Goal: Task Accomplishment & Management: Manage account settings

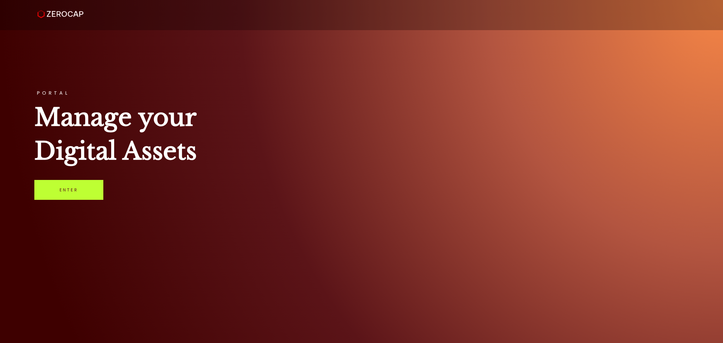
click at [84, 198] on link "Enter" at bounding box center [68, 190] width 69 height 20
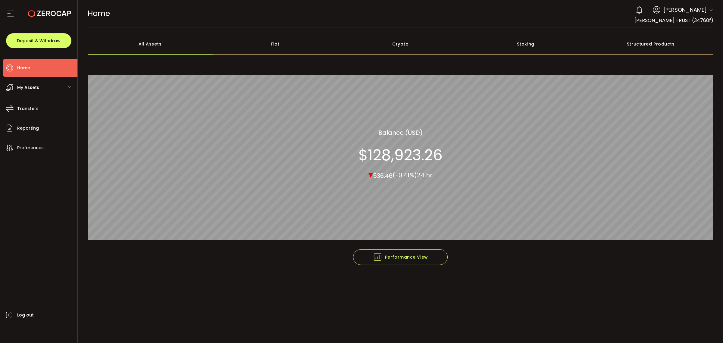
click at [26, 81] on div "My Assets" at bounding box center [40, 87] width 74 height 18
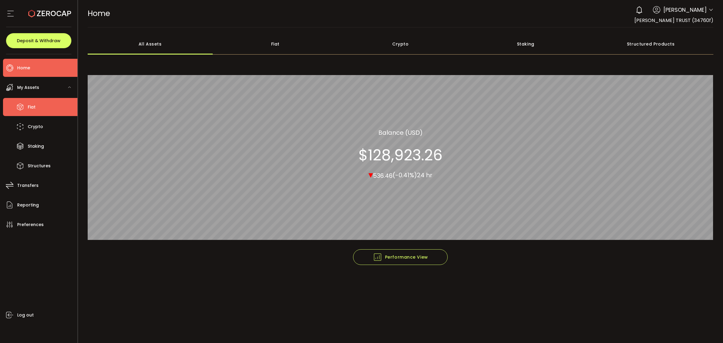
click at [26, 103] on li "Fiat" at bounding box center [40, 107] width 74 height 18
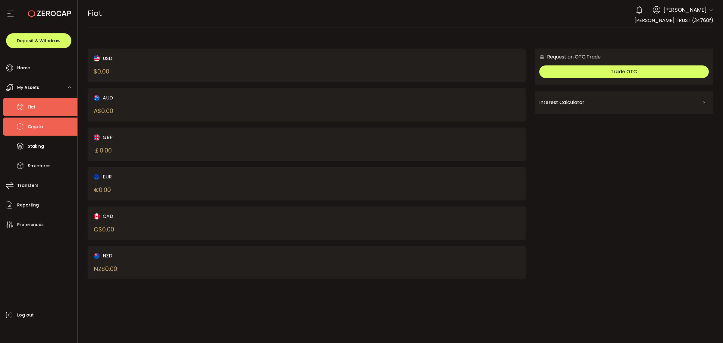
click at [52, 128] on li "Crypto" at bounding box center [40, 126] width 74 height 18
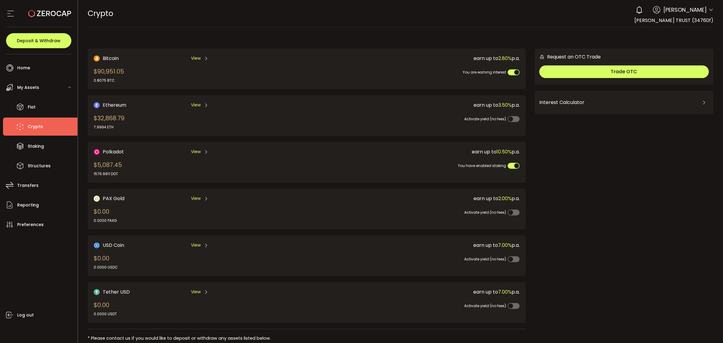
drag, startPoint x: 102, startPoint y: 80, endPoint x: 112, endPoint y: 81, distance: 10.4
click at [112, 81] on div "0.8075 BTC" at bounding box center [109, 80] width 30 height 5
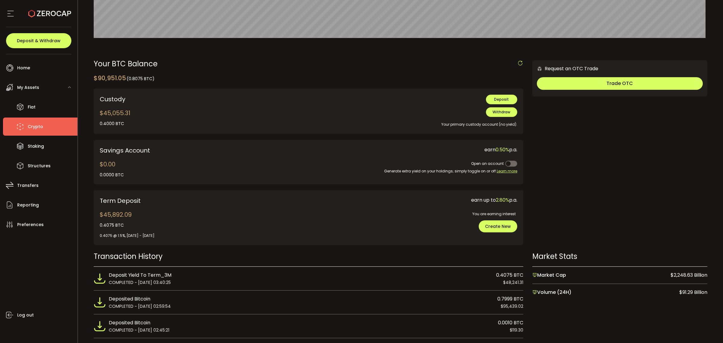
scroll to position [151, 0]
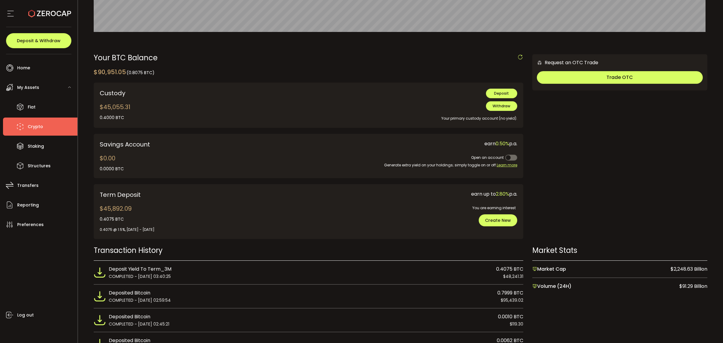
drag, startPoint x: 179, startPoint y: 233, endPoint x: 125, endPoint y: 232, distance: 53.9
click at [125, 232] on div "0.4075 @ 1.5%, 2025/07/25 - 2025/10/25" at bounding box center [183, 227] width 167 height 10
click at [125, 232] on span "0.4075 @ 1.5%, 2025/07/25 - 2025/10/25" at bounding box center [127, 229] width 55 height 5
click at [495, 219] on span "Create New" at bounding box center [498, 220] width 26 height 6
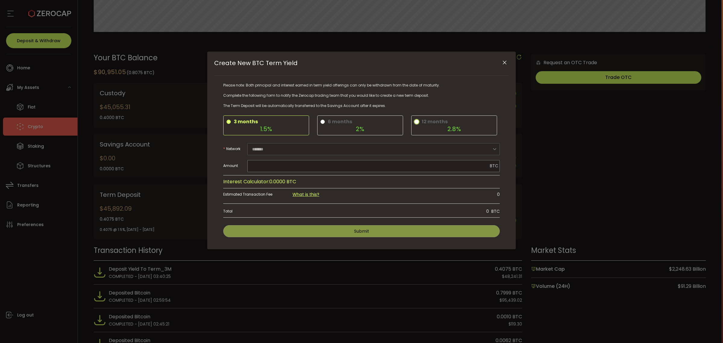
click at [451, 130] on div "2.8%" at bounding box center [454, 129] width 73 height 6
click at [286, 166] on input "Create New BTC Term Yield" at bounding box center [373, 166] width 252 height 12
click at [479, 166] on span "Send Max" at bounding box center [480, 166] width 16 height 4
type input "******"
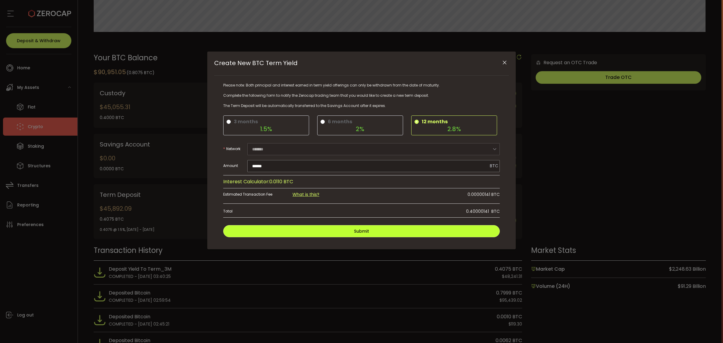
click at [434, 231] on button "Submit" at bounding box center [361, 231] width 277 height 12
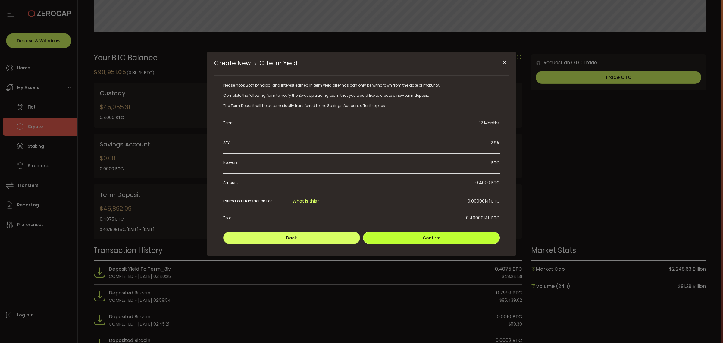
click at [431, 240] on span "Confirm" at bounding box center [432, 238] width 18 height 6
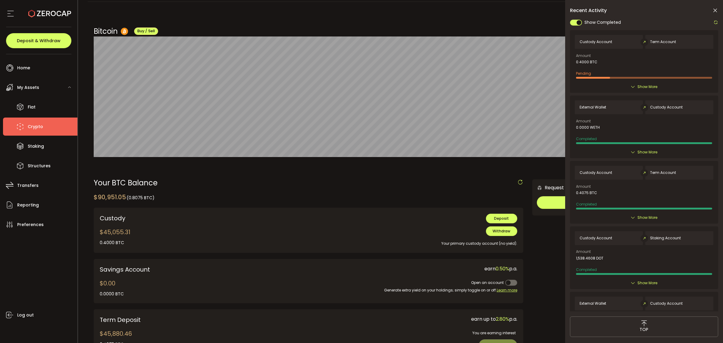
scroll to position [0, 0]
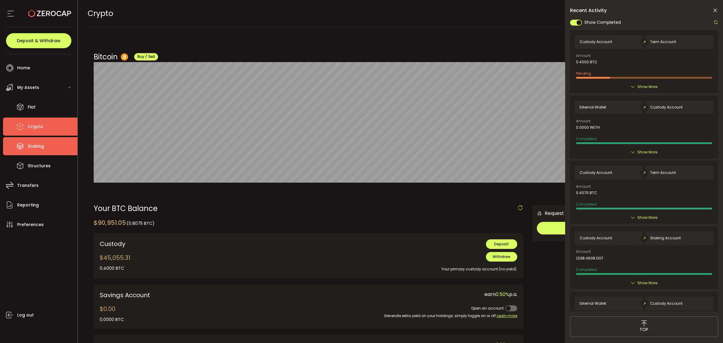
click at [38, 146] on span "Staking" at bounding box center [36, 146] width 16 height 9
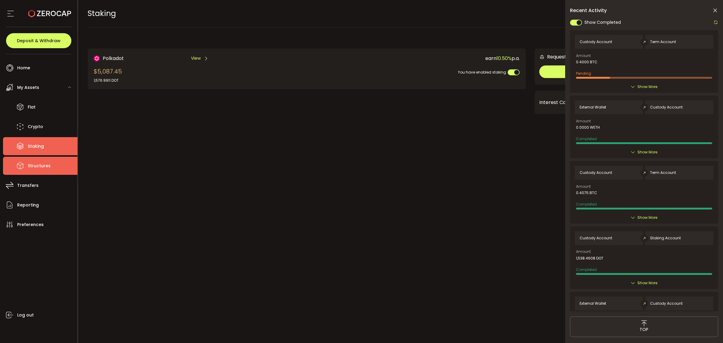
click at [52, 167] on li "Structures" at bounding box center [40, 166] width 74 height 18
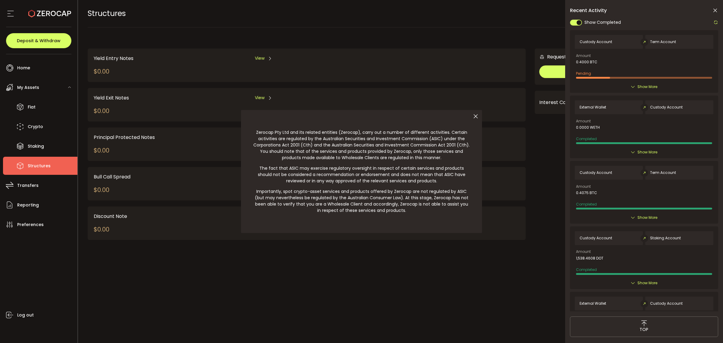
click at [476, 115] on icon at bounding box center [475, 116] width 13 height 13
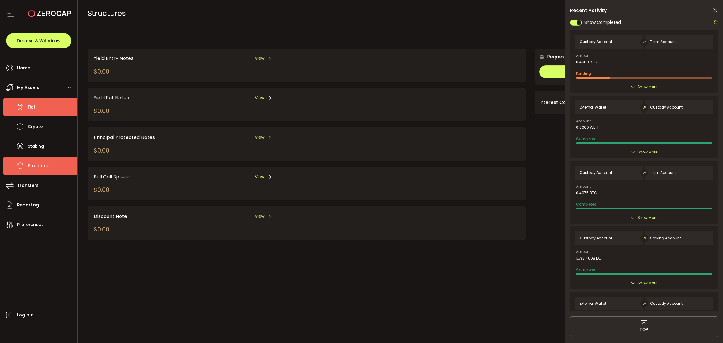
click at [35, 106] on span "Fiat" at bounding box center [32, 107] width 8 height 9
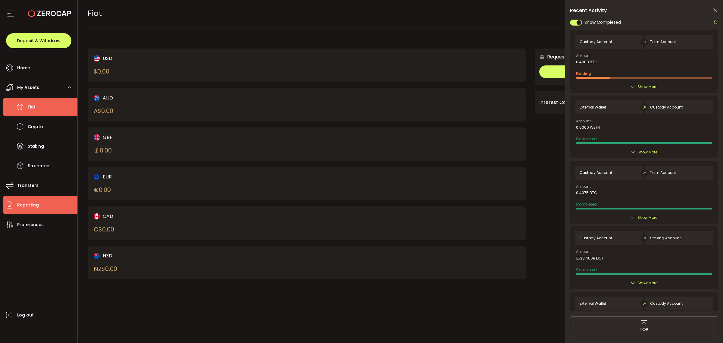
click at [38, 202] on span "Reporting" at bounding box center [28, 205] width 22 height 9
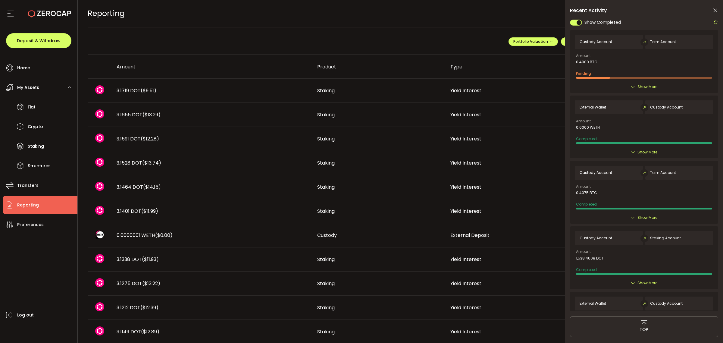
click at [716, 10] on icon at bounding box center [715, 11] width 6 height 6
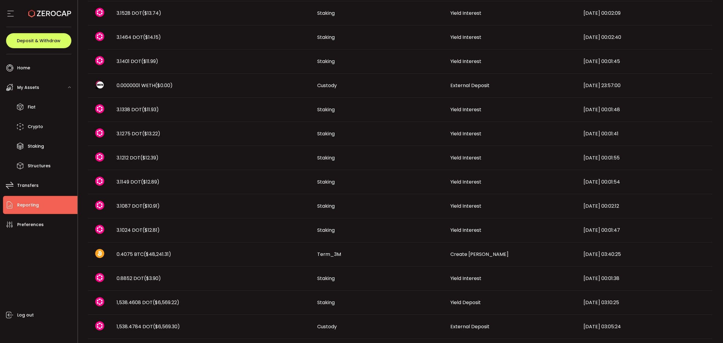
scroll to position [151, 0]
drag, startPoint x: 175, startPoint y: 252, endPoint x: 190, endPoint y: 252, distance: 14.5
click at [190, 252] on div "0.4075 BTC ($48,241.31)" at bounding box center [212, 253] width 201 height 7
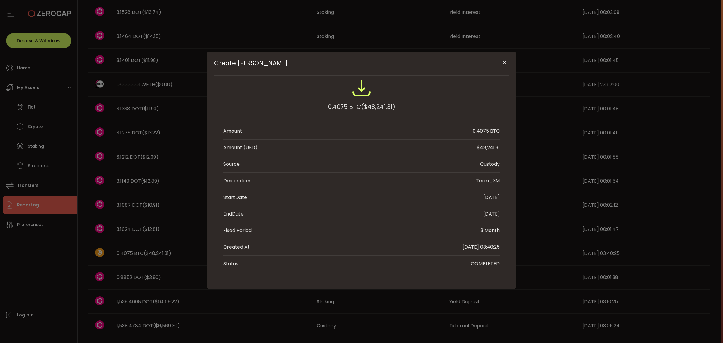
click at [503, 61] on icon "Close" at bounding box center [505, 63] width 6 height 6
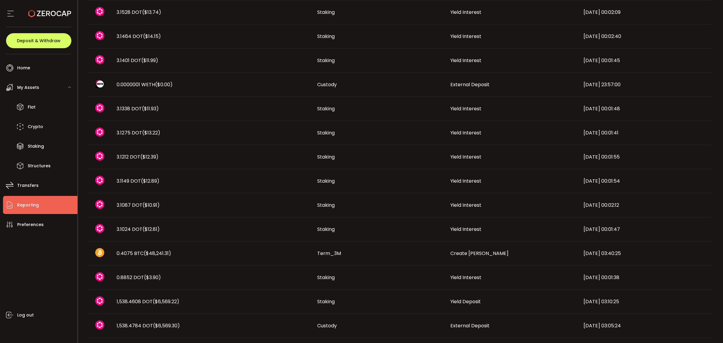
scroll to position [248, 0]
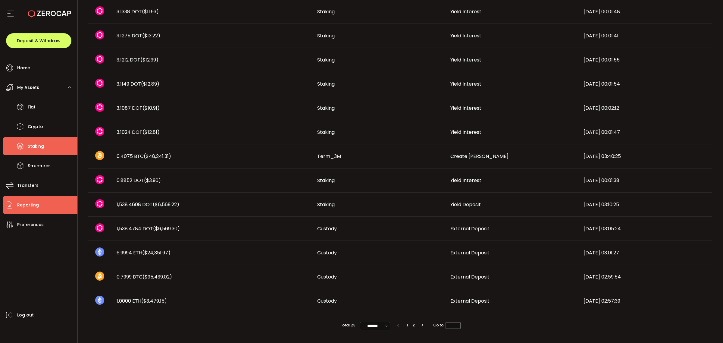
click at [49, 148] on li "Staking" at bounding box center [40, 146] width 74 height 18
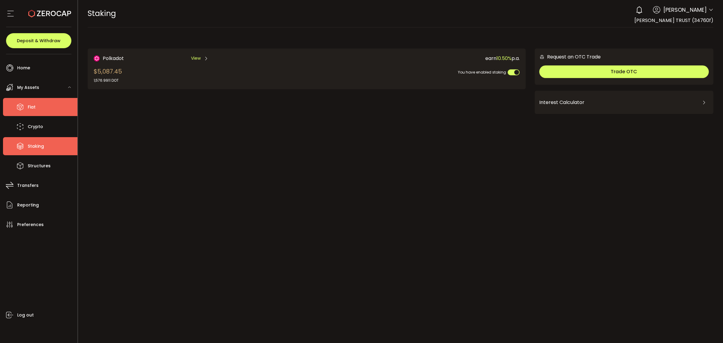
click at [42, 106] on li "Fiat" at bounding box center [40, 107] width 74 height 18
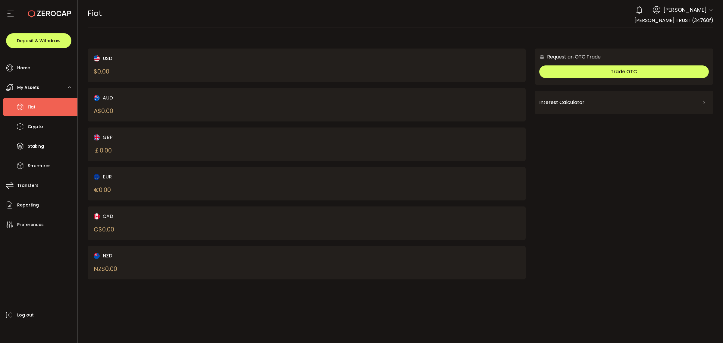
click at [29, 89] on span "My Assets" at bounding box center [28, 87] width 22 height 9
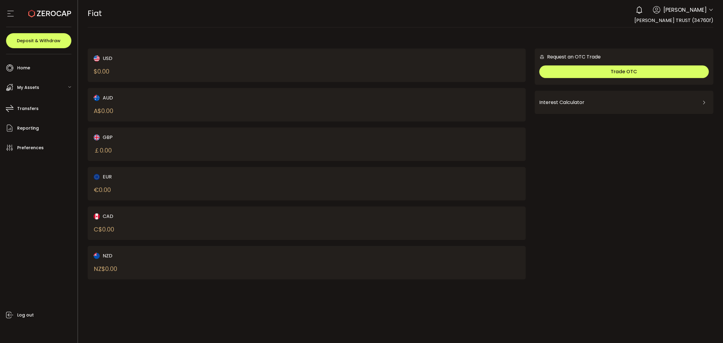
click at [34, 90] on span "My Assets" at bounding box center [28, 87] width 22 height 9
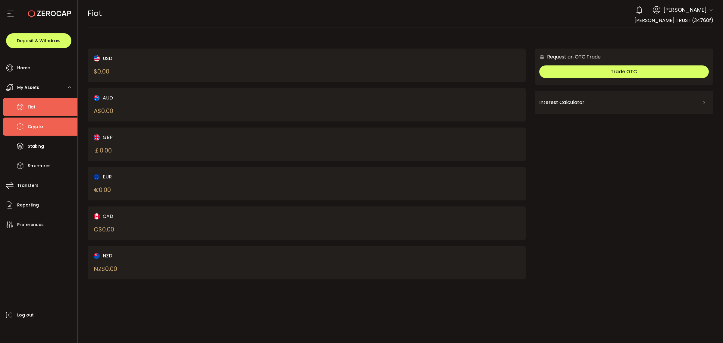
click at [37, 130] on span "Crypto" at bounding box center [35, 126] width 15 height 9
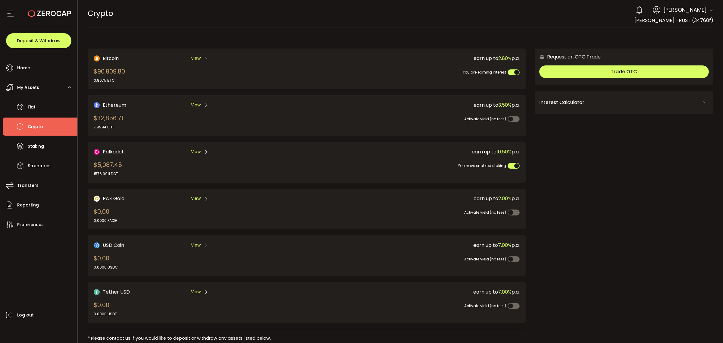
click at [489, 105] on div "earn up to 3.50% p.a." at bounding box center [408, 105] width 222 height 8
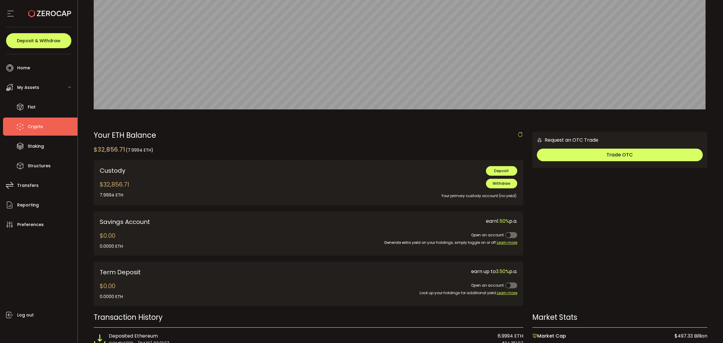
scroll to position [75, 0]
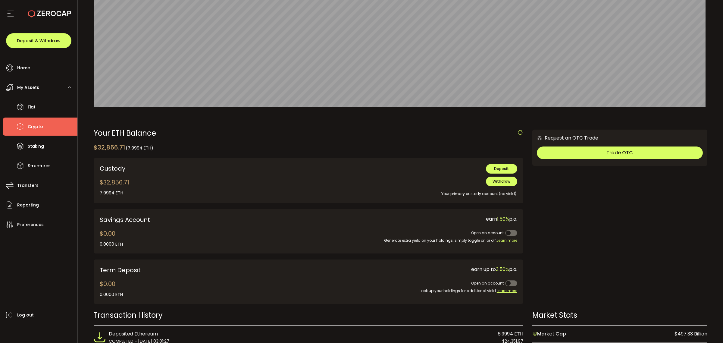
click at [507, 280] on span at bounding box center [511, 283] width 12 height 6
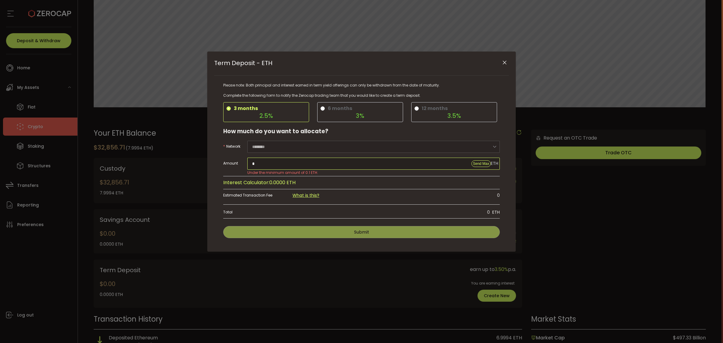
click at [406, 160] on input "*" at bounding box center [373, 164] width 252 height 12
drag, startPoint x: 476, startPoint y: 159, endPoint x: 480, endPoint y: 160, distance: 3.4
click at [479, 159] on input "*" at bounding box center [373, 164] width 252 height 12
click at [464, 110] on label "12 months 3.5%" at bounding box center [454, 112] width 86 height 20
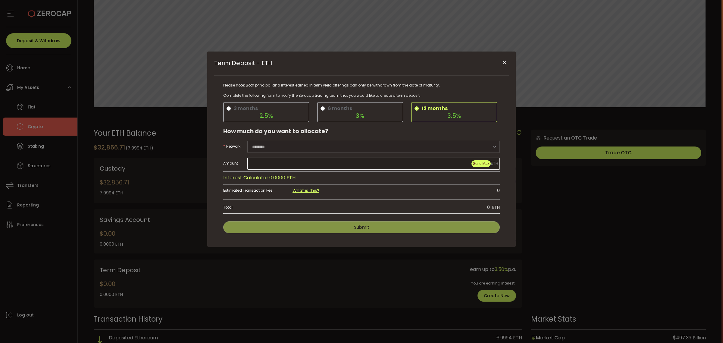
click at [484, 161] on span "Send Max" at bounding box center [481, 163] width 16 height 4
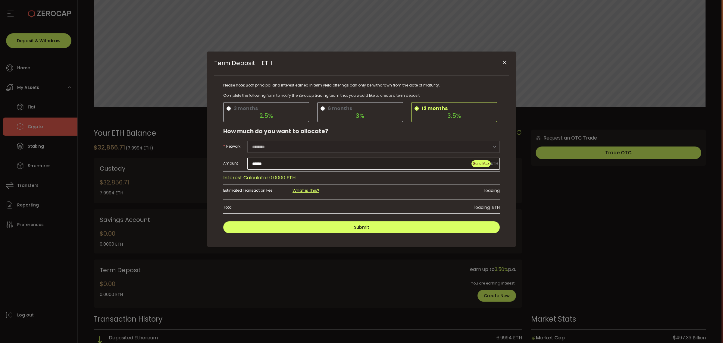
type input "**********"
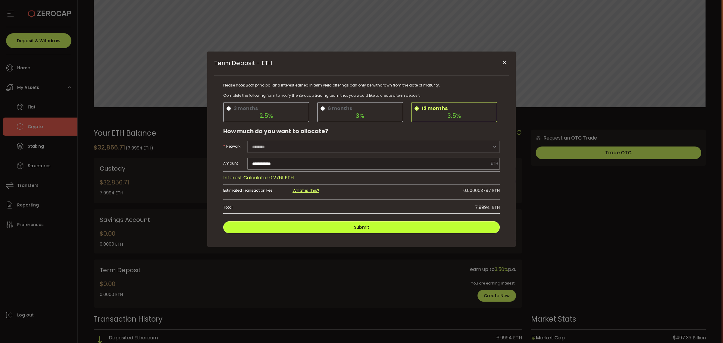
drag, startPoint x: 314, startPoint y: 228, endPoint x: 337, endPoint y: 114, distance: 116.4
click at [317, 99] on form "**********" at bounding box center [361, 158] width 277 height 152
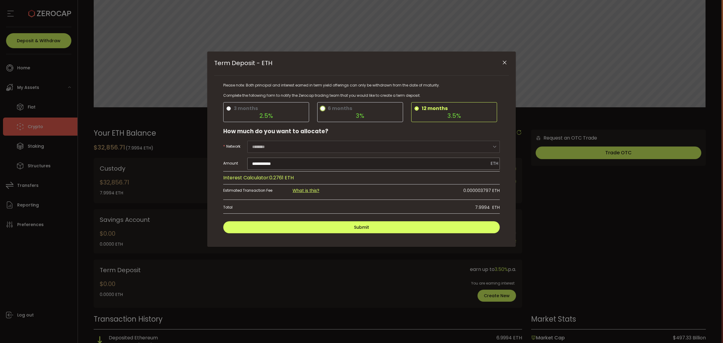
click at [346, 120] on label "6 months 3%" at bounding box center [360, 112] width 86 height 20
click at [449, 115] on div "3.5%" at bounding box center [454, 116] width 73 height 6
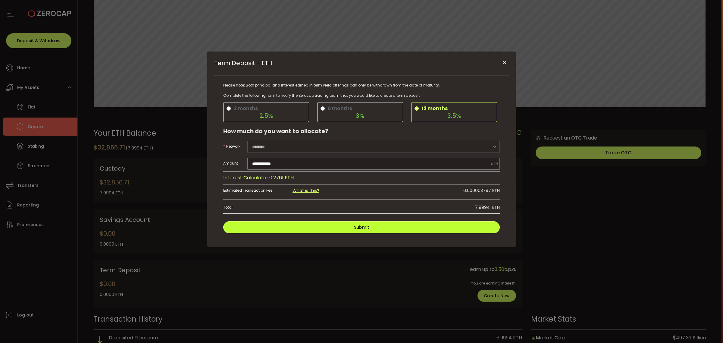
click at [336, 225] on button "Submit" at bounding box center [361, 227] width 277 height 12
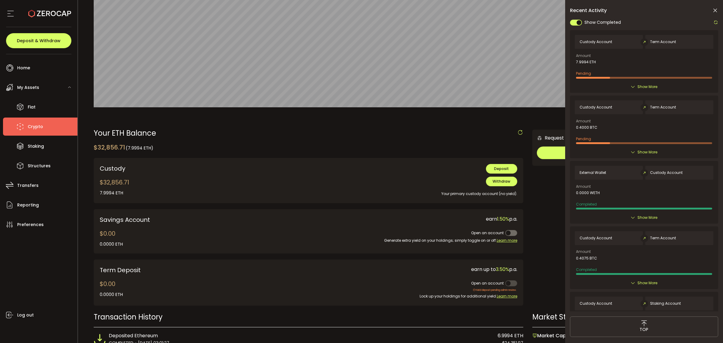
click at [715, 8] on icon at bounding box center [715, 11] width 6 height 6
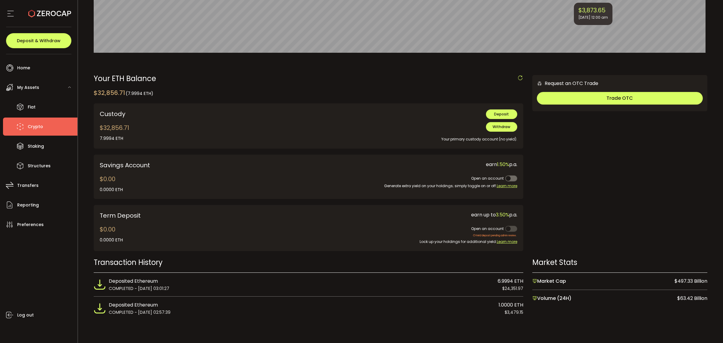
scroll to position [0, 0]
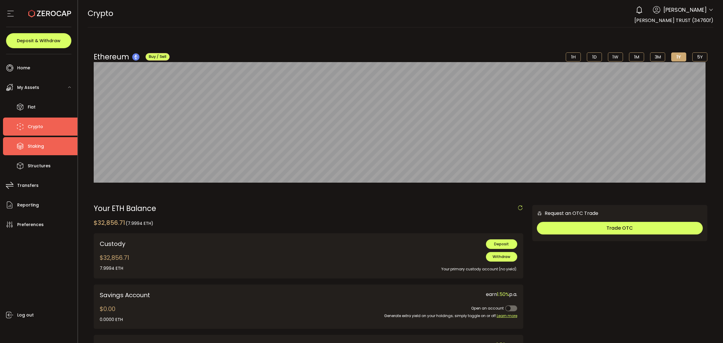
click at [38, 149] on span "Staking" at bounding box center [36, 146] width 16 height 9
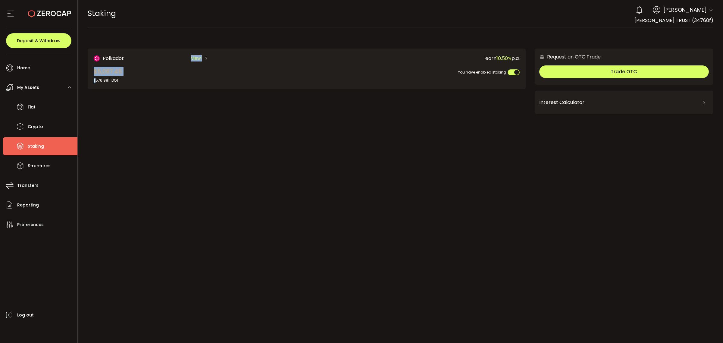
drag, startPoint x: 96, startPoint y: 77, endPoint x: 141, endPoint y: 75, distance: 45.0
click at [141, 75] on div "Polkadot View $5,087.45 1,576.9911 DOT" at bounding box center [190, 69] width 192 height 29
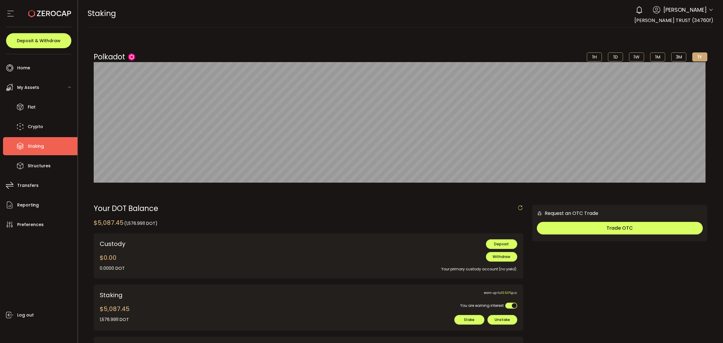
click at [159, 222] on div "Your DOT Balance $5,087.45 (1,576.9911 DOT) Confirmation Confirm Cancel Custody…" at bounding box center [309, 317] width 430 height 225
click at [160, 222] on div "Your DOT Balance $5,087.45 (1,576.9911 DOT) Confirmation Confirm Cancel Custody…" at bounding box center [309, 317] width 430 height 225
click at [41, 172] on li "Structures" at bounding box center [40, 166] width 74 height 18
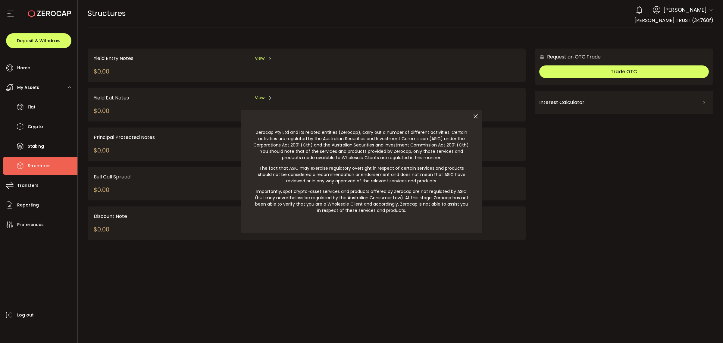
click at [477, 118] on icon at bounding box center [475, 116] width 13 height 13
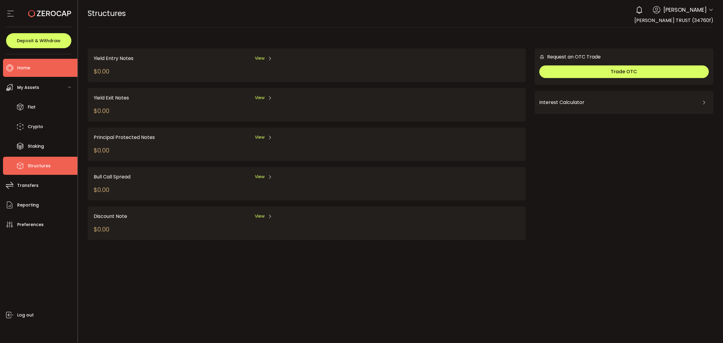
click at [37, 71] on li "Home" at bounding box center [40, 68] width 74 height 18
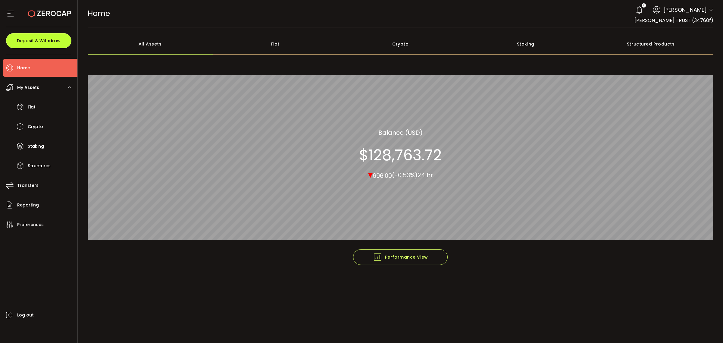
click at [47, 41] on span "Deposit & Withdraw" at bounding box center [39, 41] width 44 height 4
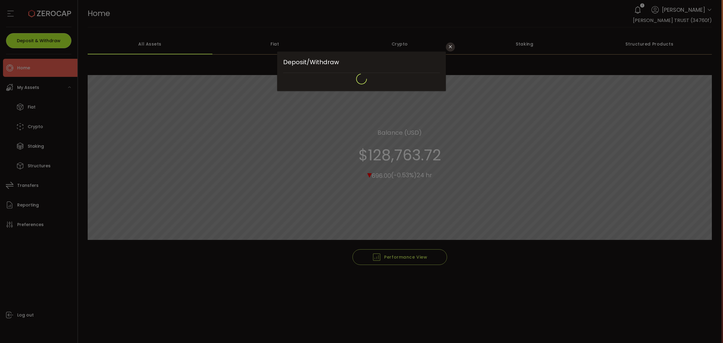
type input "**********"
type input "*******"
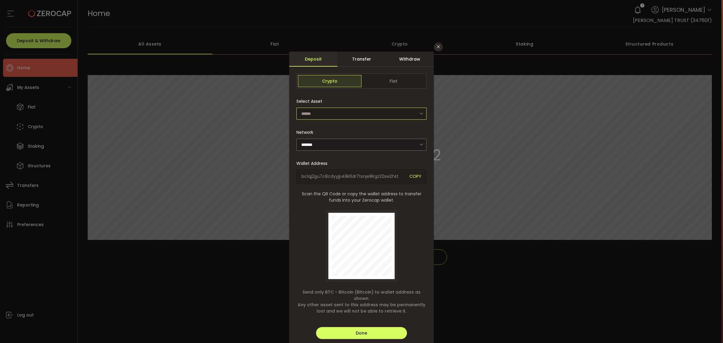
click at [362, 115] on input "dialog" at bounding box center [361, 114] width 130 height 12
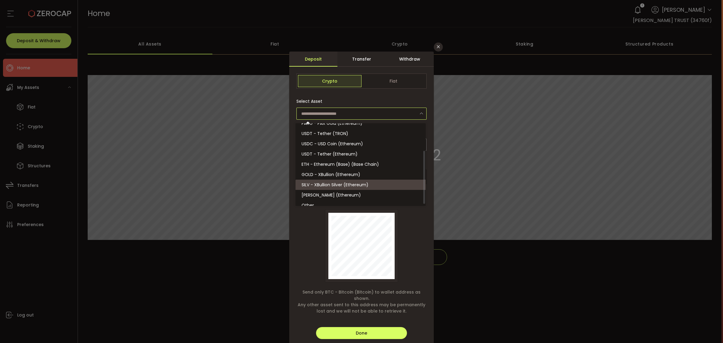
scroll to position [44, 0]
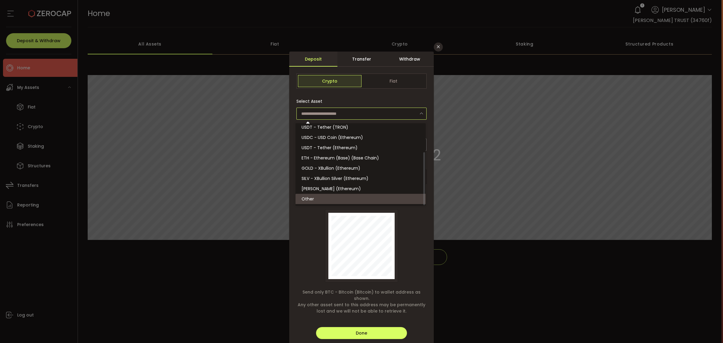
click at [359, 197] on li "Other" at bounding box center [362, 199] width 132 height 10
type input "*****"
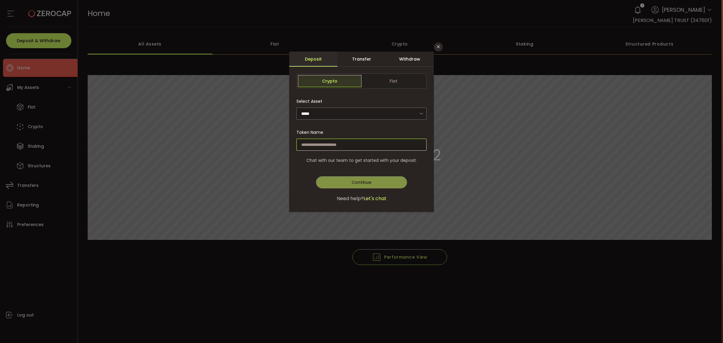
click at [376, 142] on input "dialog" at bounding box center [361, 145] width 130 height 12
click at [393, 84] on span "Fiat" at bounding box center [394, 81] width 64 height 12
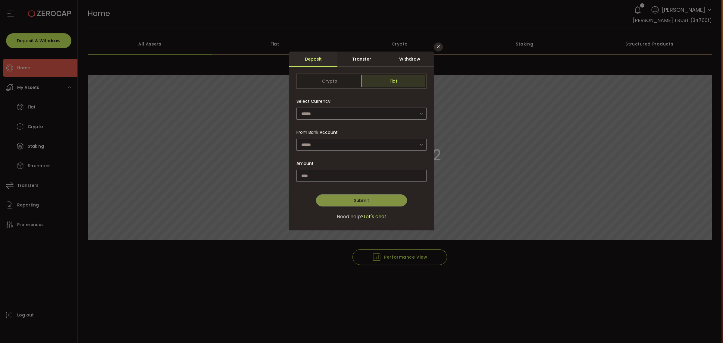
click at [337, 73] on div "Crypto Fiat Select Asset ***** Token Name Network No data Send only BTC - Bitco…" at bounding box center [361, 150] width 145 height 159
click at [334, 79] on span "Crypto" at bounding box center [330, 81] width 64 height 12
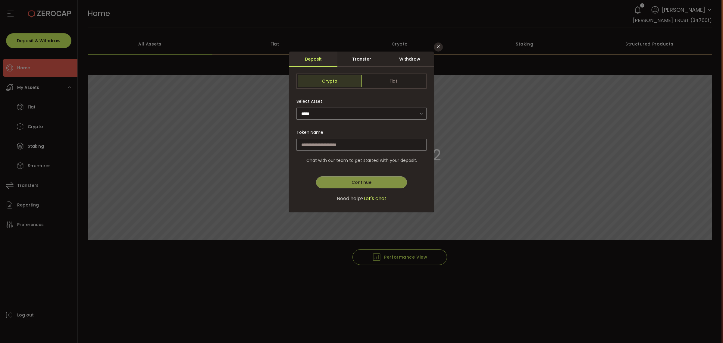
click at [349, 125] on div "Select Asset ***** Token Name Network No data Send only BTC - Bitcoin (Bitcoin)…" at bounding box center [361, 132] width 130 height 75
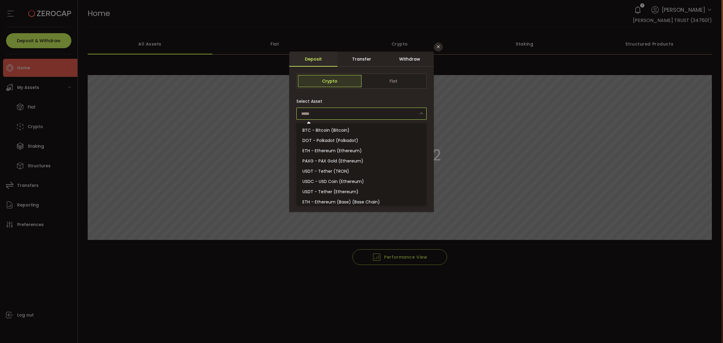
click at [344, 109] on input "dialog" at bounding box center [361, 114] width 130 height 12
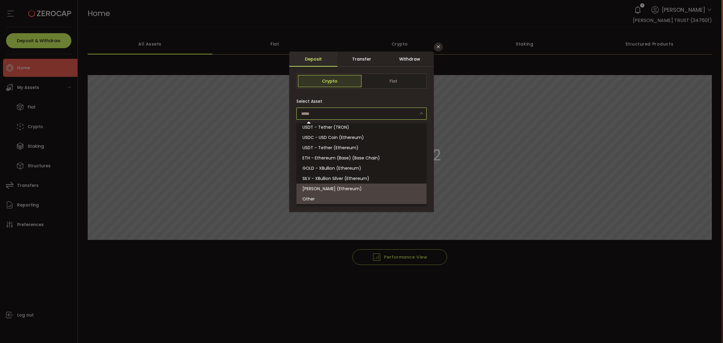
drag, startPoint x: 100, startPoint y: 117, endPoint x: 96, endPoint y: 116, distance: 4.2
click at [101, 117] on div "Deposit/Withdraw Before you can begin a deposit, we’ll need to complete your KY…" at bounding box center [361, 171] width 723 height 343
type input "*****"
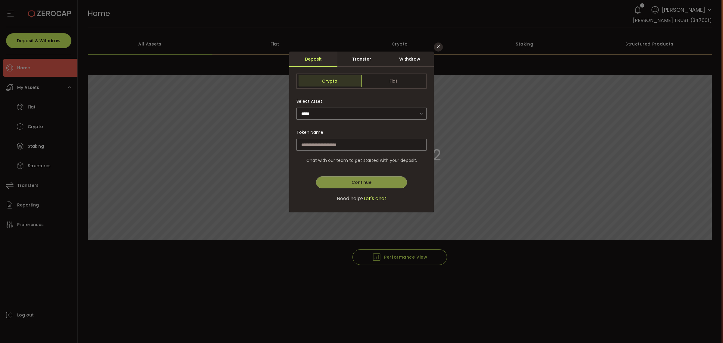
click at [29, 72] on div "Deposit/Withdraw Before you can begin a deposit, we’ll need to complete your KY…" at bounding box center [361, 171] width 723 height 343
click at [385, 56] on div "Transfer" at bounding box center [361, 59] width 48 height 15
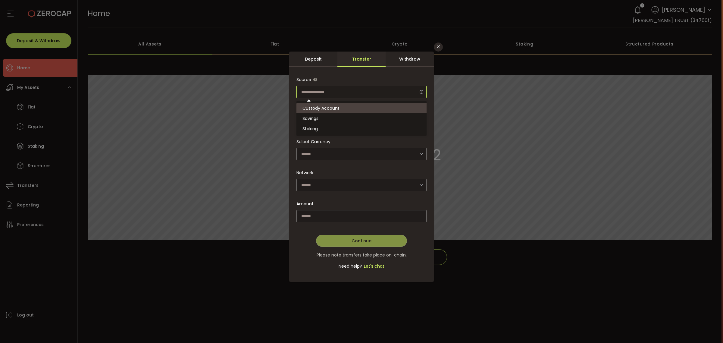
click at [389, 91] on input "dialog" at bounding box center [361, 92] width 130 height 12
click at [366, 126] on li "Staking" at bounding box center [362, 129] width 132 height 10
type input "*******"
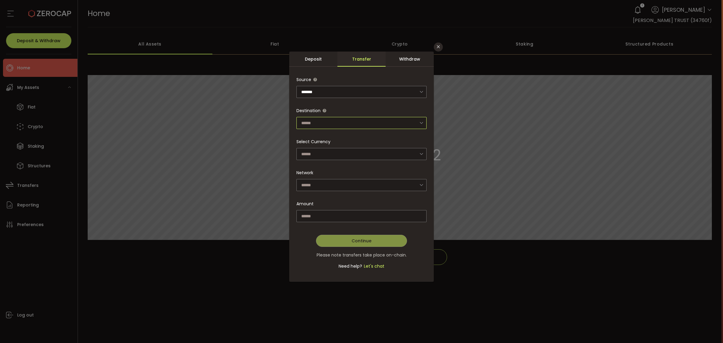
click at [358, 127] on input "dialog" at bounding box center [361, 123] width 130 height 12
click at [352, 131] on form "Crypto Fiat Source ******* Destination Select Currency DOT - Polkadot (Polkadot…" at bounding box center [361, 176] width 130 height 205
click at [347, 140] on div "Select Currency DOT - Polkadot (Polkadot)" at bounding box center [361, 148] width 130 height 24
click at [337, 123] on input "dialog" at bounding box center [361, 123] width 130 height 12
click at [331, 141] on span "Custody Account" at bounding box center [320, 139] width 37 height 6
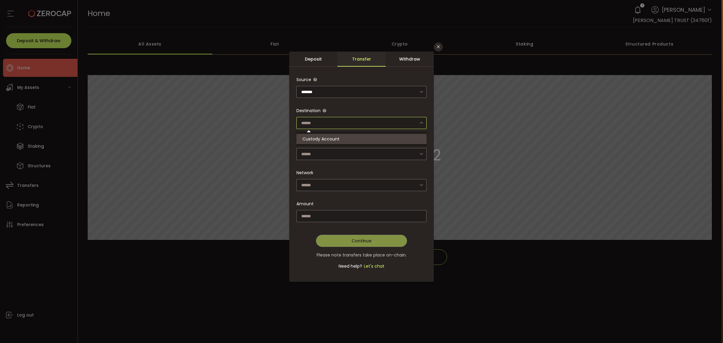
type input "**********"
click at [333, 154] on input "dialog" at bounding box center [361, 154] width 130 height 12
click at [336, 171] on span "DOT - Polkadot (Polkadot)" at bounding box center [330, 170] width 56 height 6
type input "**********"
type input "********"
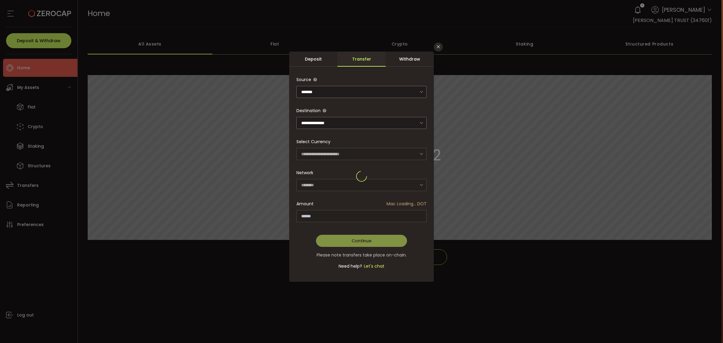
click at [334, 181] on div "dialog" at bounding box center [361, 177] width 130 height 14
click at [331, 221] on form "**********" at bounding box center [361, 176] width 130 height 205
click at [346, 119] on input "dialog" at bounding box center [361, 123] width 130 height 12
click at [348, 77] on div "Source *******" at bounding box center [361, 86] width 130 height 24
type input "**********"
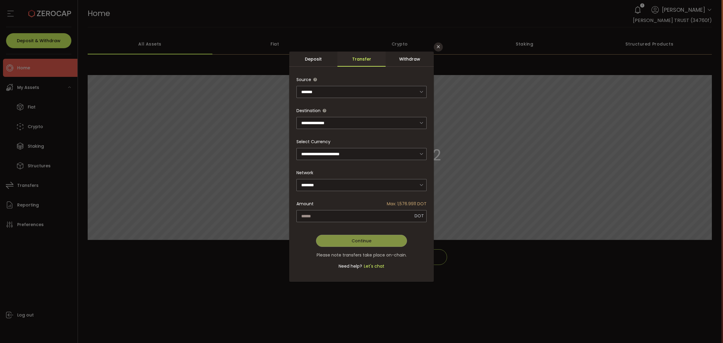
click at [347, 83] on div "Source *******" at bounding box center [361, 86] width 130 height 24
click at [347, 85] on div "Source *******" at bounding box center [361, 86] width 130 height 24
click at [347, 90] on input "dialog" at bounding box center [361, 92] width 130 height 12
drag, startPoint x: 347, startPoint y: 133, endPoint x: 405, endPoint y: 70, distance: 84.9
click at [348, 131] on form "**********" at bounding box center [361, 176] width 130 height 205
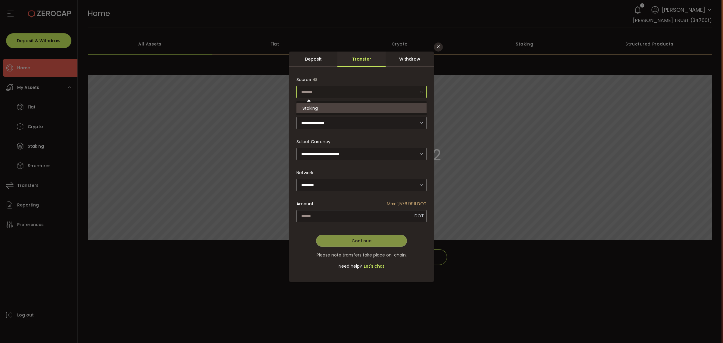
type input "*******"
click at [409, 61] on div "Withdraw" at bounding box center [410, 59] width 48 height 15
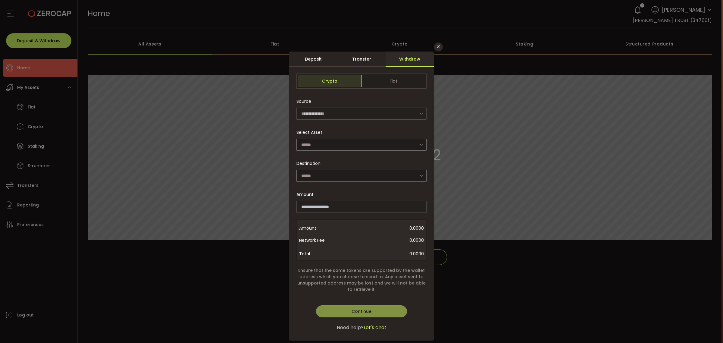
click at [324, 61] on div "Deposit" at bounding box center [313, 59] width 48 height 15
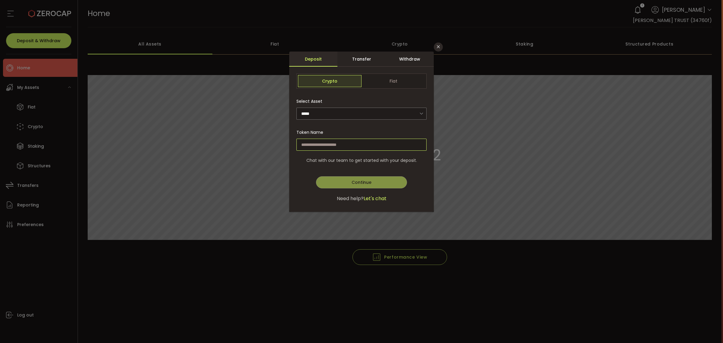
click at [346, 141] on input "dialog" at bounding box center [361, 145] width 130 height 12
click at [363, 120] on div "Select Asset ***** Token Name Network No data Send only BTC - Bitcoin (Bitcoin)…" at bounding box center [361, 132] width 130 height 75
click at [365, 112] on input "dialog" at bounding box center [361, 114] width 130 height 12
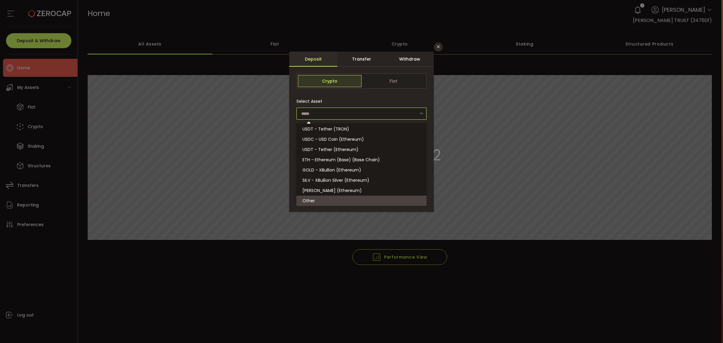
click at [427, 57] on div "Withdraw" at bounding box center [410, 59] width 48 height 15
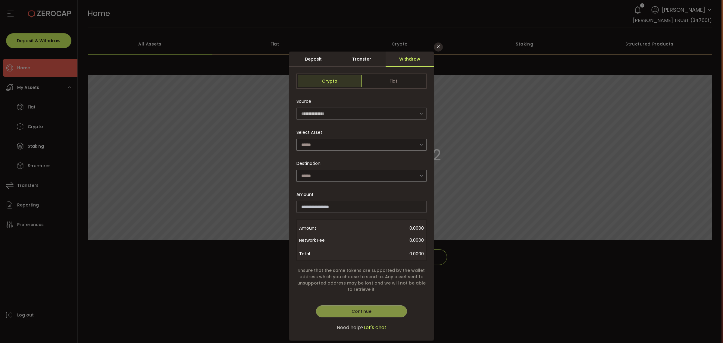
drag, startPoint x: 500, startPoint y: 196, endPoint x: 467, endPoint y: 131, distance: 72.5
click at [500, 195] on div "Deposit/Withdraw Before you can begin a deposit, we’ll need to complete your KY…" at bounding box center [361, 171] width 723 height 343
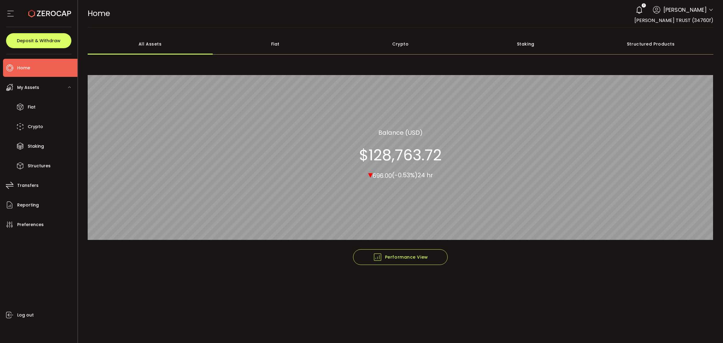
click at [41, 18] on icon at bounding box center [49, 13] width 43 height 43
drag, startPoint x: 386, startPoint y: 178, endPoint x: 409, endPoint y: 178, distance: 22.6
click at [409, 178] on section "▾ 696.00 (-0.53%) 24 hr" at bounding box center [400, 175] width 65 height 10
drag, startPoint x: 410, startPoint y: 177, endPoint x: 437, endPoint y: 172, distance: 27.9
click at [410, 177] on span "(-0.53%)" at bounding box center [405, 175] width 26 height 8
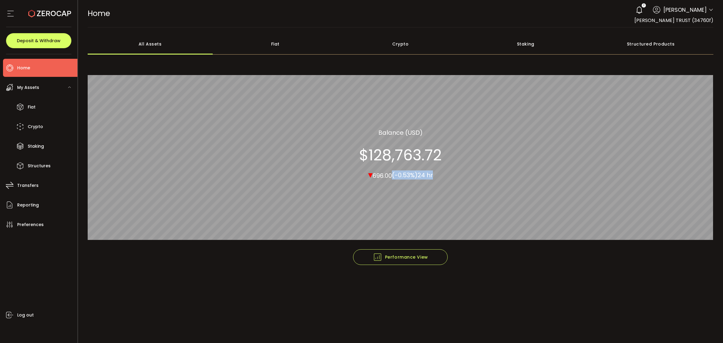
drag, startPoint x: 438, startPoint y: 172, endPoint x: 390, endPoint y: 174, distance: 48.8
click at [390, 173] on div "All_Assets Balance (USD) $128,763.72 ▾ 696.00 (-0.53%) 24 hr" at bounding box center [400, 154] width 83 height 52
click at [416, 253] on span "Performance View" at bounding box center [400, 256] width 55 height 9
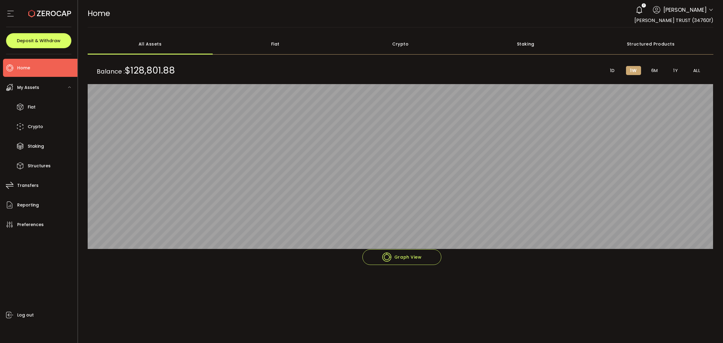
click at [644, 6] on icon at bounding box center [639, 10] width 8 height 8
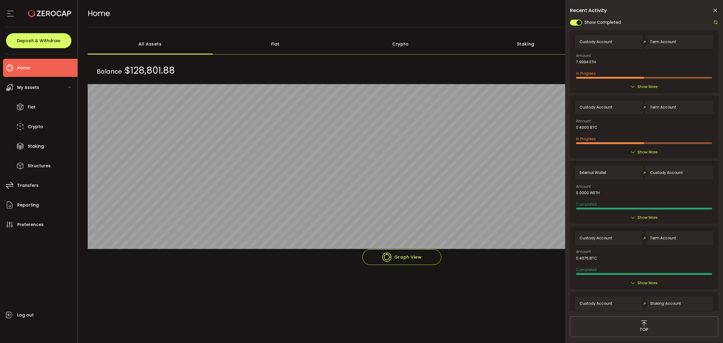
click at [43, 88] on div "My Assets" at bounding box center [40, 87] width 74 height 18
click at [34, 89] on span "My Assets" at bounding box center [28, 87] width 22 height 9
click at [40, 125] on span "Crypto" at bounding box center [35, 126] width 15 height 9
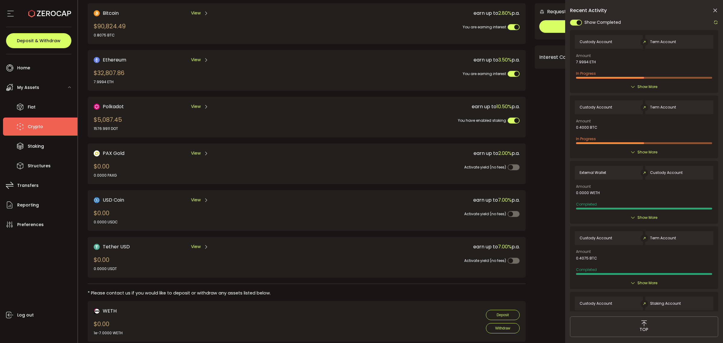
scroll to position [58, 0]
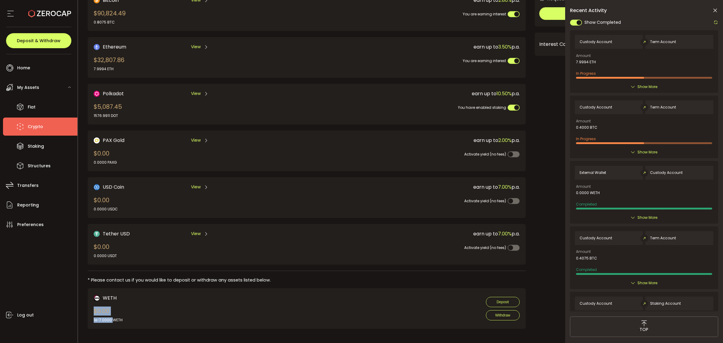
drag, startPoint x: 140, startPoint y: 318, endPoint x: 161, endPoint y: 320, distance: 21.5
click at [161, 320] on div "WETH $0.00 1e-7.0000 WETH Deposit Withdraw" at bounding box center [307, 308] width 438 height 41
click at [161, 315] on div "WETH $0.00 1e-7.0000 WETH Deposit Withdraw" at bounding box center [307, 308] width 426 height 29
click at [96, 300] on div "WETH $0.00 1e-7.0000 WETH" at bounding box center [108, 308] width 29 height 29
click at [101, 297] on div "WETH" at bounding box center [108, 298] width 29 height 8
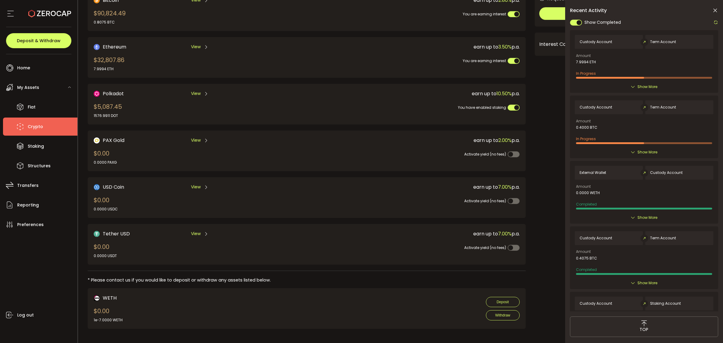
click at [105, 311] on div "$0.00 1e-7.0000 WETH" at bounding box center [108, 314] width 29 height 16
click at [148, 304] on div "WETH $0.00 1e-7.0000 WETH Deposit Withdraw" at bounding box center [307, 308] width 426 height 29
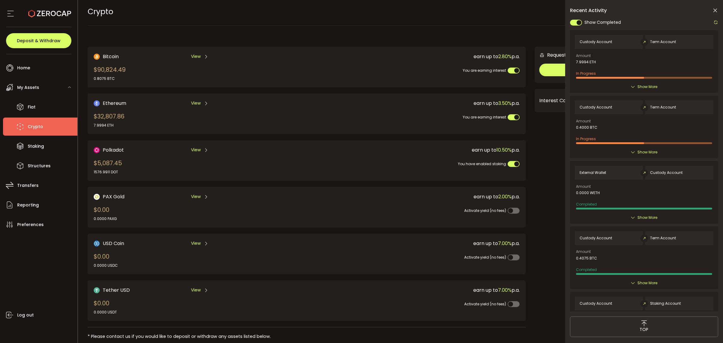
scroll to position [0, 0]
click at [504, 26] on div "CRYPTO Buy Power $0.00 USD Crypto Crypto Your verification is pending 2 Rene No…" at bounding box center [401, 13] width 626 height 27
drag, startPoint x: 122, startPoint y: 127, endPoint x: 99, endPoint y: 117, distance: 25.5
click at [99, 117] on div "$32,807.86 7.9994 ETH" at bounding box center [109, 122] width 31 height 16
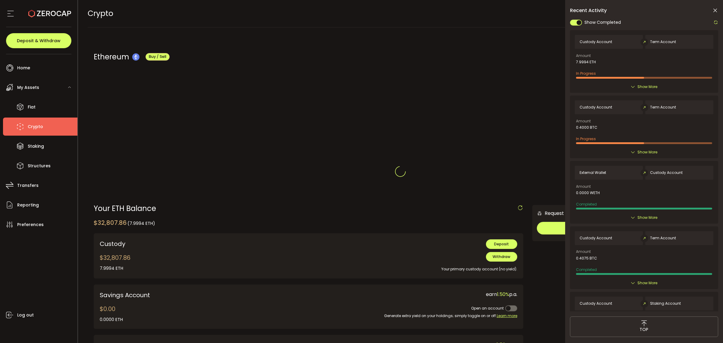
click at [98, 117] on div at bounding box center [400, 171] width 645 height 343
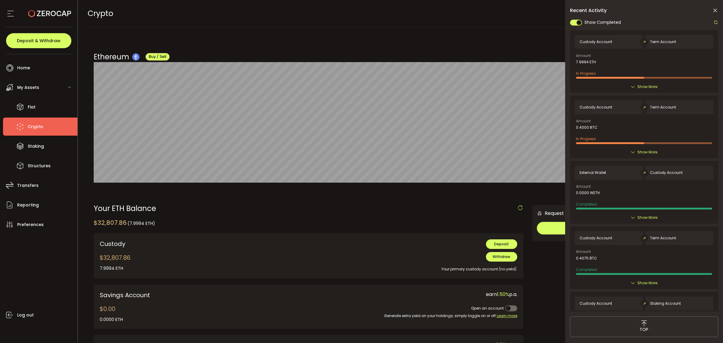
click at [719, 13] on div "Recent Activity Show Completed Custody Account Term Account Amount 7.9994 ETH I…" at bounding box center [644, 188] width 158 height 377
click at [716, 11] on icon at bounding box center [715, 11] width 6 height 6
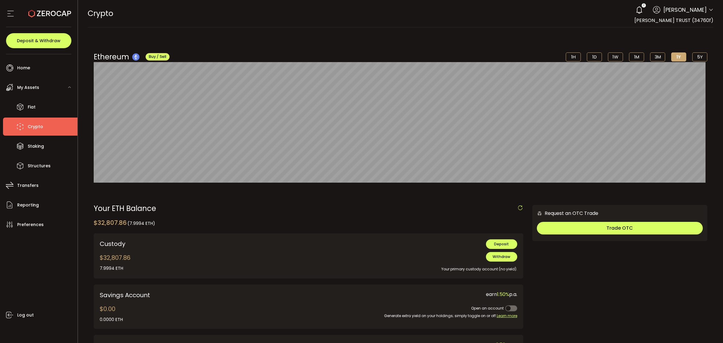
click at [701, 54] on li "5Y" at bounding box center [699, 56] width 15 height 9
click at [574, 55] on li "1H" at bounding box center [573, 56] width 15 height 9
click at [698, 57] on li "5Y" at bounding box center [699, 56] width 15 height 9
click at [25, 70] on span "Home" at bounding box center [23, 68] width 13 height 9
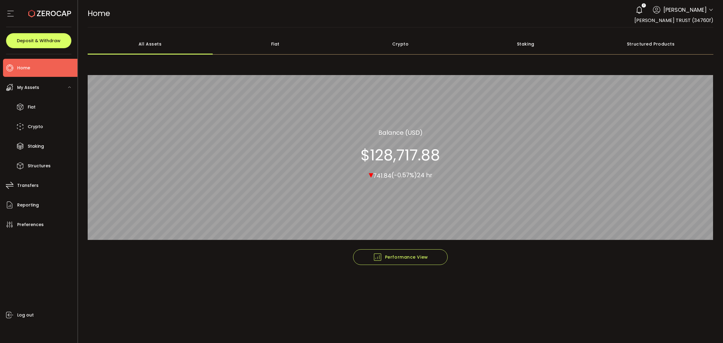
drag, startPoint x: 412, startPoint y: 133, endPoint x: 418, endPoint y: 132, distance: 6.7
click at [418, 132] on section "Balance (USD)" at bounding box center [400, 132] width 44 height 9
click at [416, 129] on section "Balance (USD)" at bounding box center [400, 132] width 44 height 9
click at [416, 136] on section "Balance (USD)" at bounding box center [400, 132] width 44 height 9
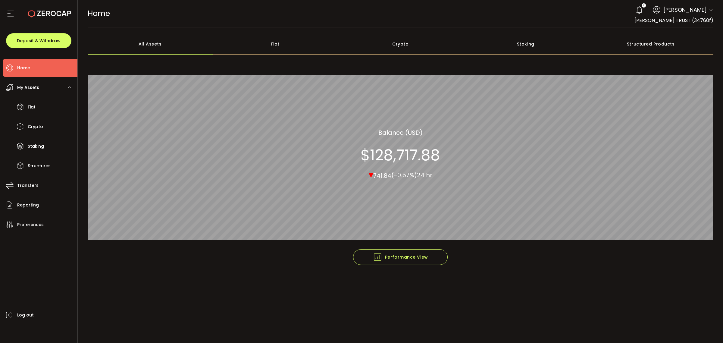
click at [416, 136] on section "Balance (USD)" at bounding box center [400, 132] width 44 height 9
click at [445, 164] on div "Crypto 100.00% ( Staking 3.95% ) All_Assets Balance (USD) $128,717.88 ▾ 741.84 …" at bounding box center [401, 154] width 626 height 190
click at [655, 44] on div "Structured Products" at bounding box center [650, 43] width 125 height 21
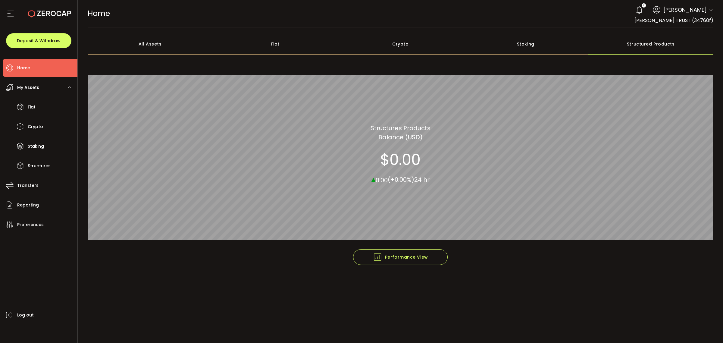
click at [415, 44] on div "Crypto" at bounding box center [400, 43] width 125 height 21
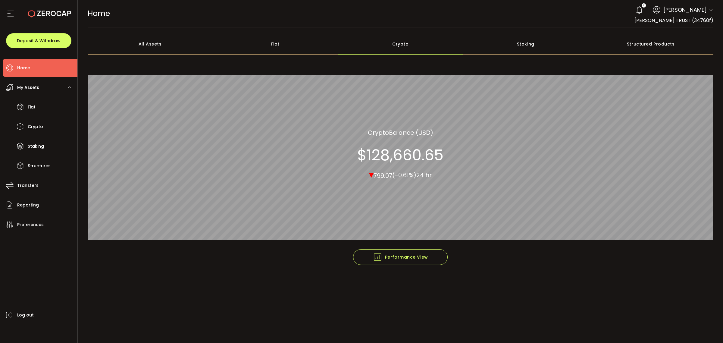
click at [271, 33] on main "****** All Assets Fiat Crypto Staking Structured Products All Assets Fiat Crypt…" at bounding box center [400, 184] width 645 height 315
click at [276, 49] on div "Fiat" at bounding box center [275, 43] width 125 height 21
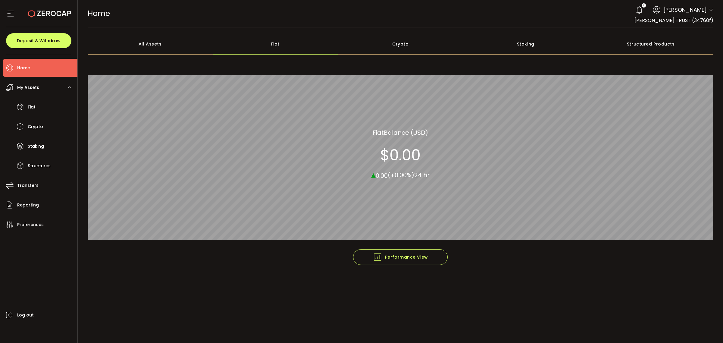
click at [527, 52] on div "Staking" at bounding box center [525, 43] width 125 height 21
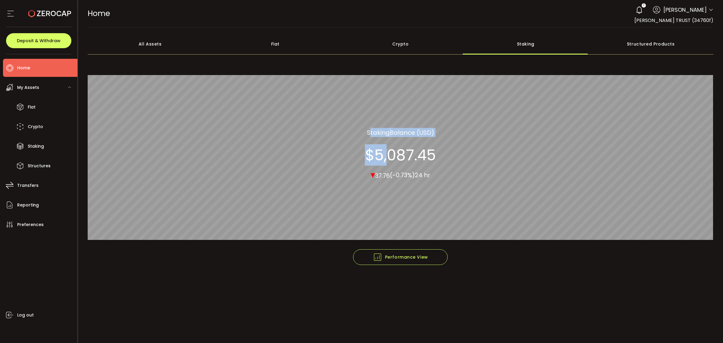
click at [455, 164] on div "Staking Staking Balance (USD) $5,087.45 ▾ 37.76 (-0.73%) 24 hr" at bounding box center [401, 154] width 626 height 190
click at [399, 168] on div "Staking Staking Balance (USD) $5,087.45 ▾ 37.76 (-0.73%) 24 hr" at bounding box center [400, 154] width 71 height 52
click at [27, 66] on span "Home" at bounding box center [23, 68] width 13 height 9
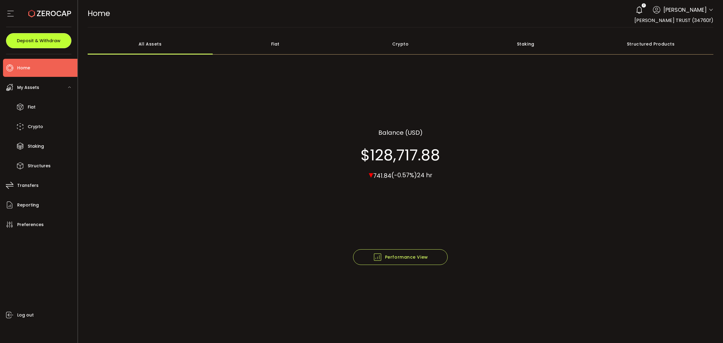
click at [44, 37] on button "Deposit & Withdraw" at bounding box center [38, 40] width 65 height 15
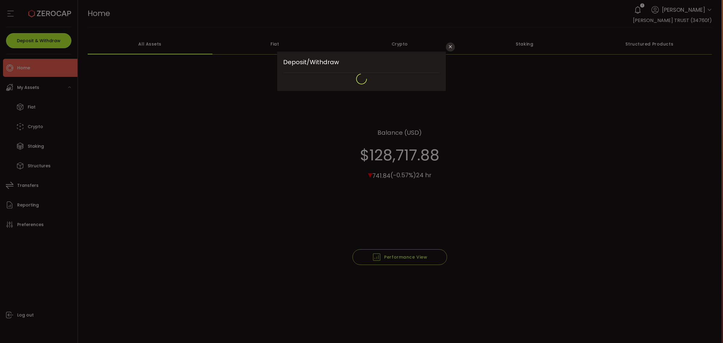
type input "**********"
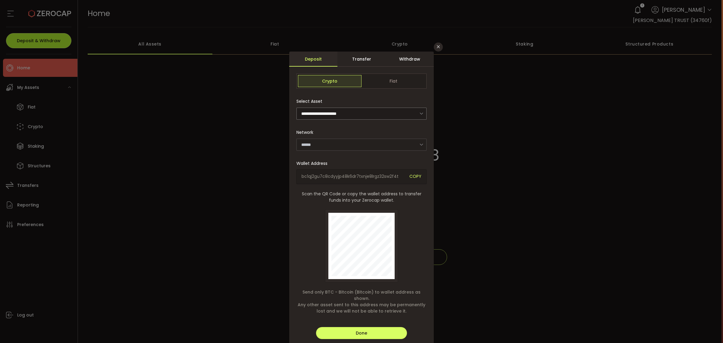
type input "*******"
click at [372, 109] on input "dialog" at bounding box center [361, 114] width 130 height 12
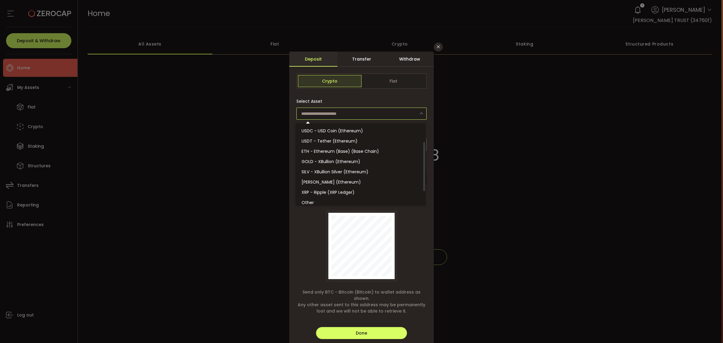
scroll to position [54, 0]
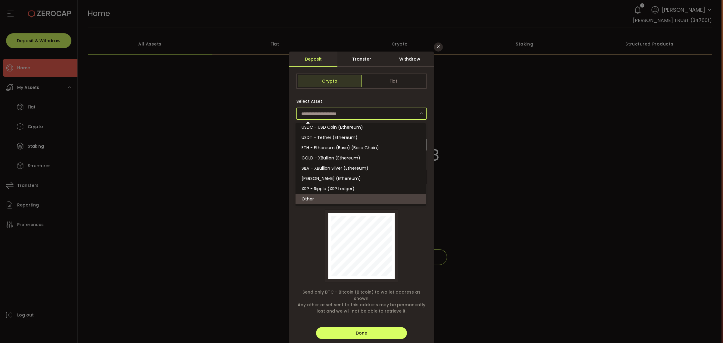
click at [294, 236] on div "Crypto Fiat Select Asset Token Name Network ******* Bitcoin Wallet Address bc1q…" at bounding box center [361, 217] width 145 height 292
type input "**********"
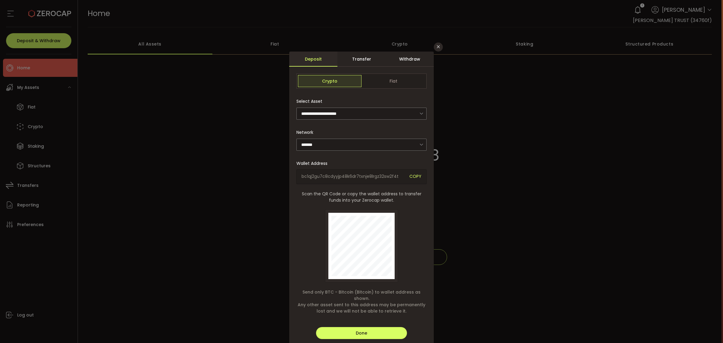
click at [546, 92] on div "**********" at bounding box center [361, 171] width 723 height 343
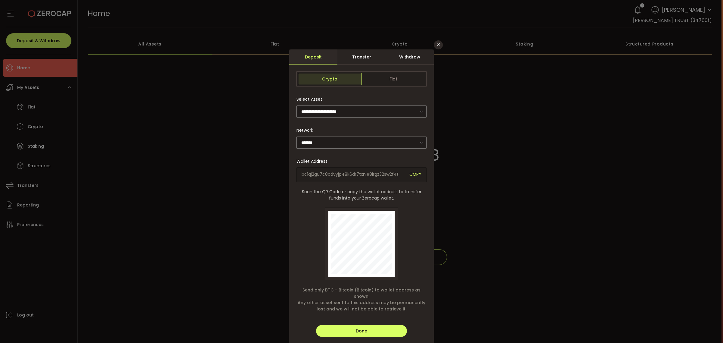
scroll to position [0, 0]
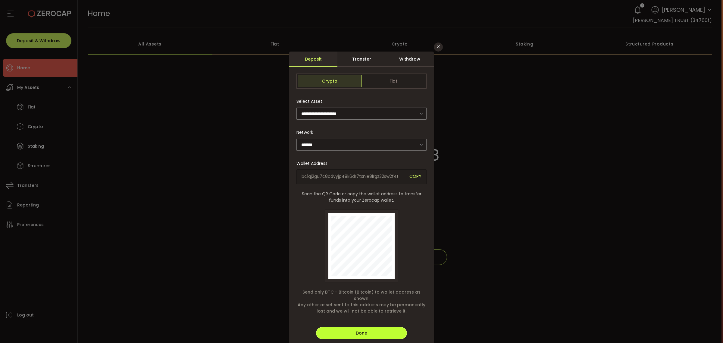
click at [372, 327] on button "Done" at bounding box center [361, 333] width 91 height 12
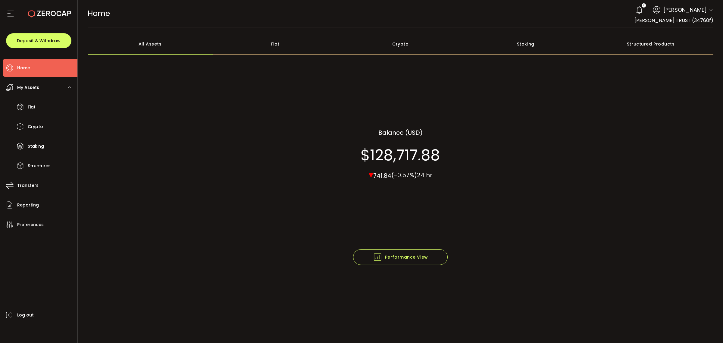
click at [97, 92] on div at bounding box center [401, 157] width 626 height 165
drag, startPoint x: 379, startPoint y: 151, endPoint x: 430, endPoint y: 154, distance: 51.0
click at [427, 153] on section "$128,717.88" at bounding box center [401, 155] width 80 height 18
click at [430, 154] on section "$128,717.88" at bounding box center [401, 155] width 80 height 18
drag, startPoint x: 439, startPoint y: 153, endPoint x: 376, endPoint y: 144, distance: 63.6
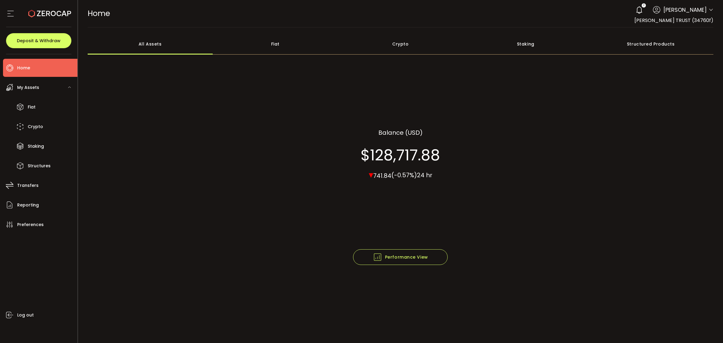
click at [376, 144] on div "All_Assets Balance (USD) $128,717.88 ▾ 741.84 (-0.57%) 24 hr" at bounding box center [401, 154] width 626 height 190
drag, startPoint x: 372, startPoint y: 151, endPoint x: 441, endPoint y: 154, distance: 68.7
click at [441, 154] on div "All_Assets Balance (USD) $128,717.88 ▾ 741.84 (-0.57%) 24 hr" at bounding box center [401, 154] width 626 height 190
click at [441, 154] on div at bounding box center [401, 157] width 626 height 165
click at [46, 213] on li "Reporting" at bounding box center [40, 205] width 74 height 18
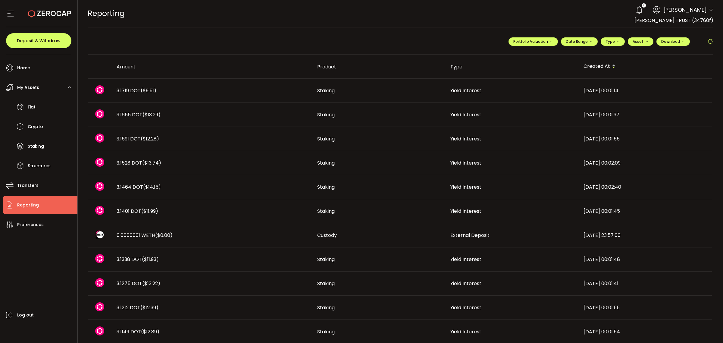
click at [30, 77] on ul "Home Trading My Assets Fiat Crypto Staking Structures Transfers Reporting Prefe…" at bounding box center [38, 198] width 77 height 289
click at [30, 70] on li "Home" at bounding box center [40, 68] width 74 height 18
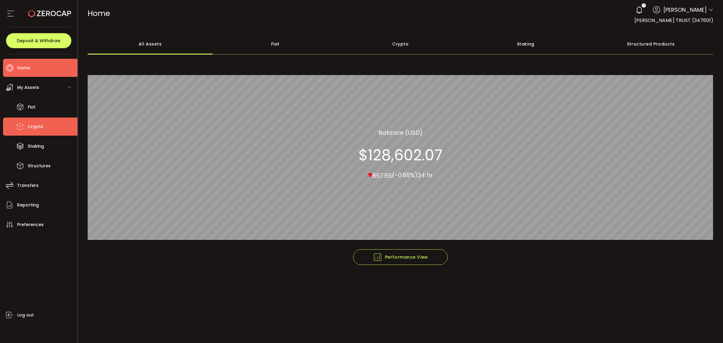
click at [43, 131] on li "Crypto" at bounding box center [40, 126] width 74 height 18
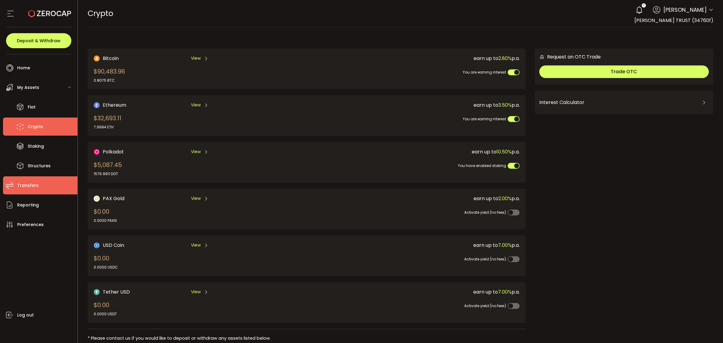
click at [22, 187] on span "Transfers" at bounding box center [27, 185] width 21 height 9
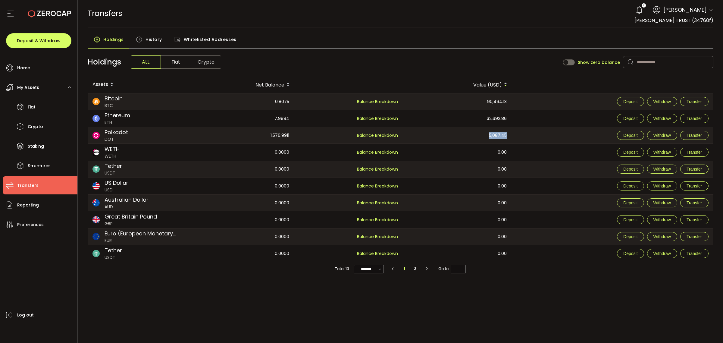
drag, startPoint x: 489, startPoint y: 135, endPoint x: 506, endPoint y: 134, distance: 17.2
click at [506, 134] on div "5,087.45" at bounding box center [457, 135] width 108 height 16
drag, startPoint x: 121, startPoint y: 199, endPoint x: 141, endPoint y: 204, distance: 20.2
click at [141, 204] on div "Australian Dollar AUD" at bounding box center [127, 203] width 44 height 14
click at [177, 304] on div "PDF is being processed and will download to your computer TRANSFERS Buy Power $…" at bounding box center [400, 171] width 645 height 343
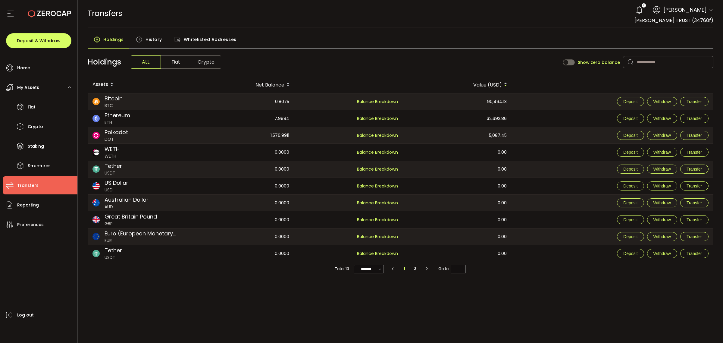
click at [507, 297] on div "PDF is being processed and will download to your computer TRANSFERS Buy Power $…" at bounding box center [400, 171] width 645 height 343
click at [644, 14] on icon at bounding box center [639, 10] width 8 height 8
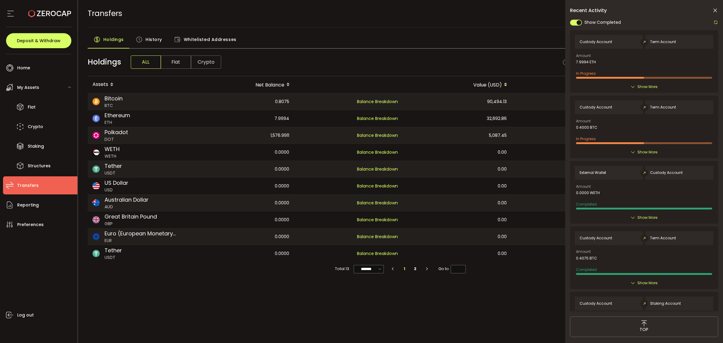
click at [554, 325] on div "PDF is being processed and will download to your computer TRANSFERS Buy Power $…" at bounding box center [400, 171] width 645 height 343
click at [59, 16] on icon at bounding box center [49, 13] width 43 height 43
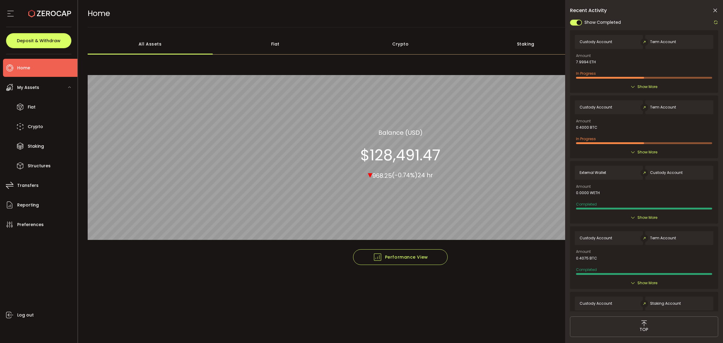
click at [9, 13] on icon at bounding box center [10, 13] width 9 height 9
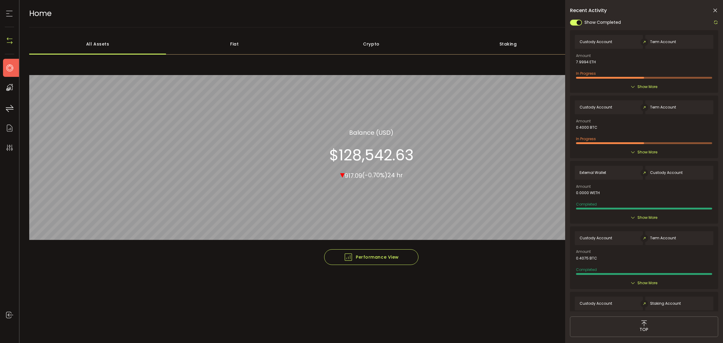
click at [713, 9] on icon at bounding box center [715, 11] width 6 height 6
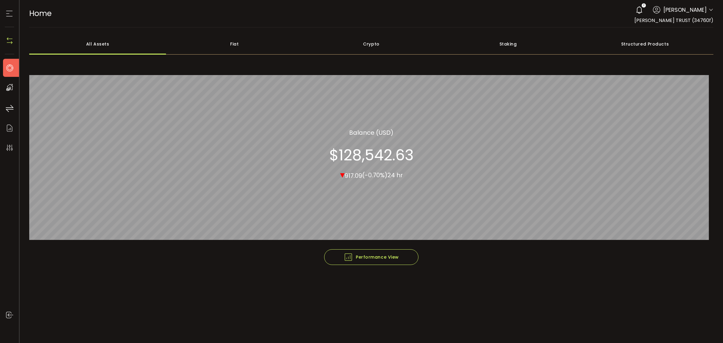
click at [704, 8] on span "Rene Nogueira" at bounding box center [684, 10] width 43 height 8
click at [704, 9] on span "Rene Nogueira" at bounding box center [684, 10] width 43 height 8
click at [709, 10] on icon at bounding box center [711, 10] width 5 height 5
click at [683, 86] on li "Log out" at bounding box center [679, 83] width 70 height 11
